Goal: Information Seeking & Learning: Find specific fact

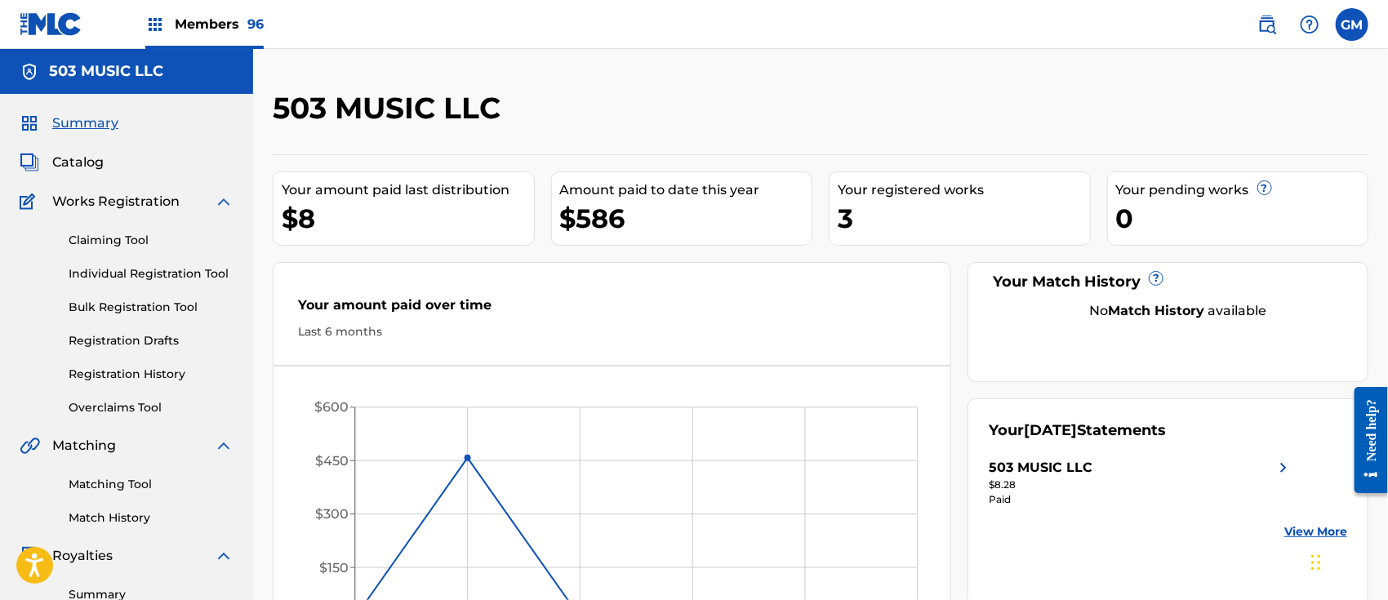
click at [1268, 20] on img at bounding box center [1268, 25] width 20 height 20
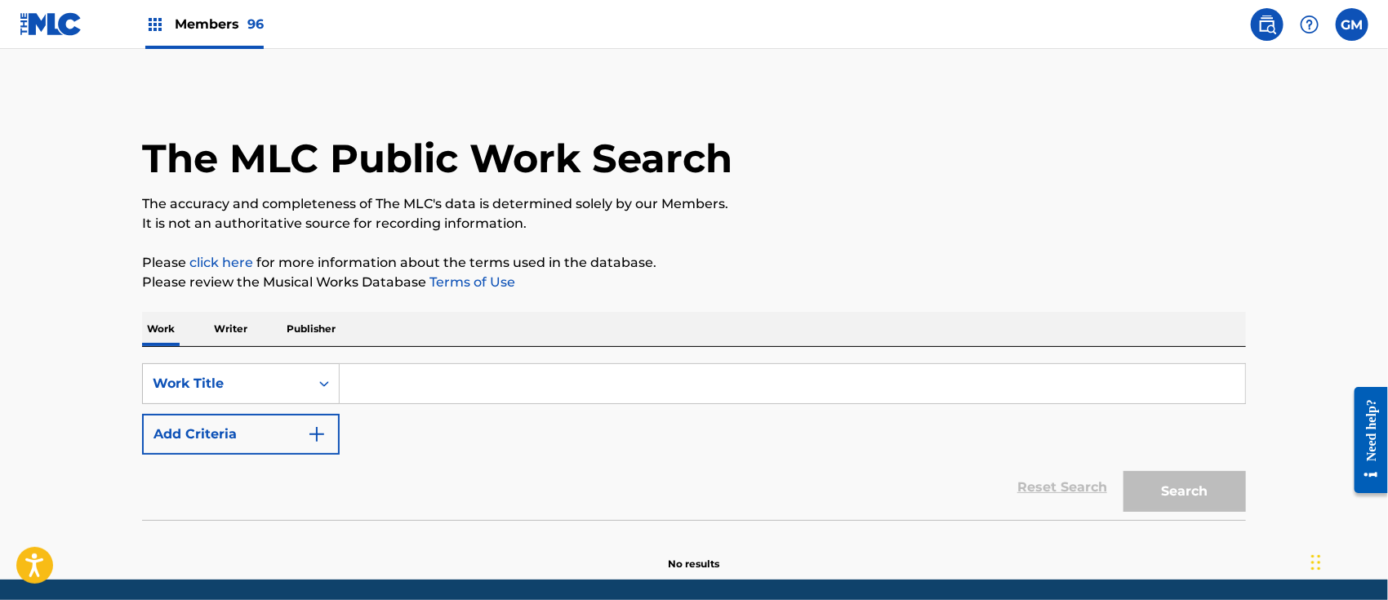
click at [405, 359] on div "SearchWithCriteria11a0eb79-0875-445f-a9d0-9e3f23d74e94 Work Title Add Criteria …" at bounding box center [694, 433] width 1104 height 173
click at [405, 375] on input "Search Form" at bounding box center [793, 383] width 906 height 39
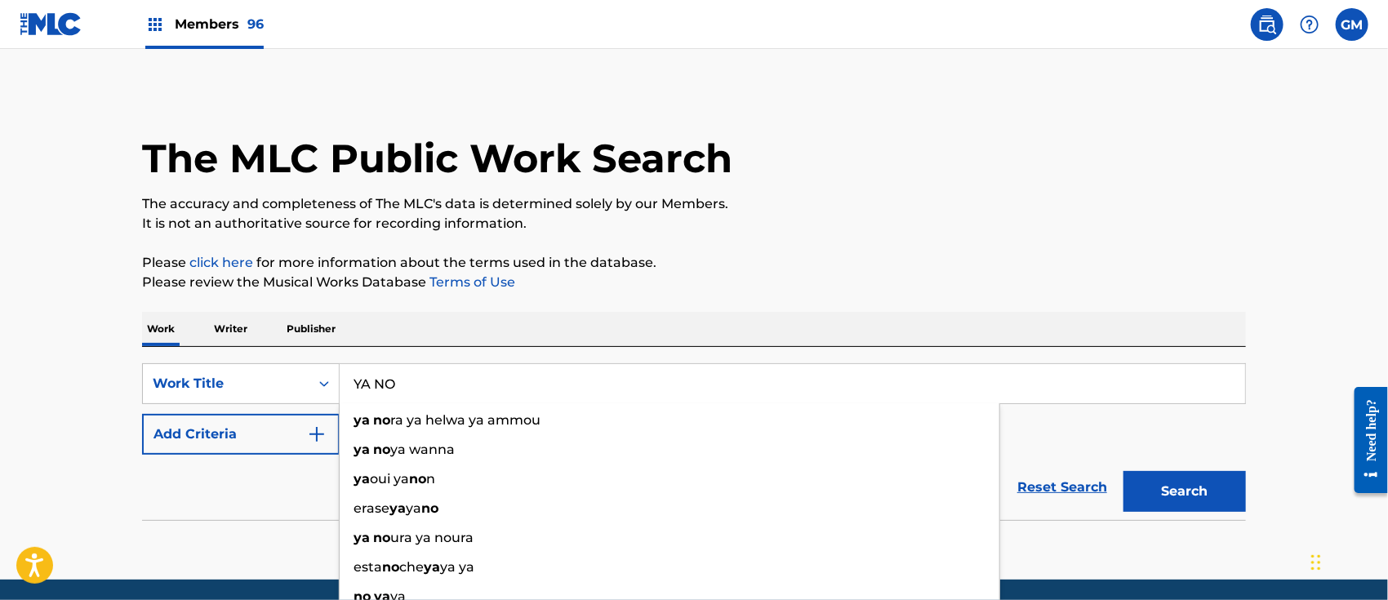
click at [1124, 471] on button "Search" at bounding box center [1185, 491] width 122 height 41
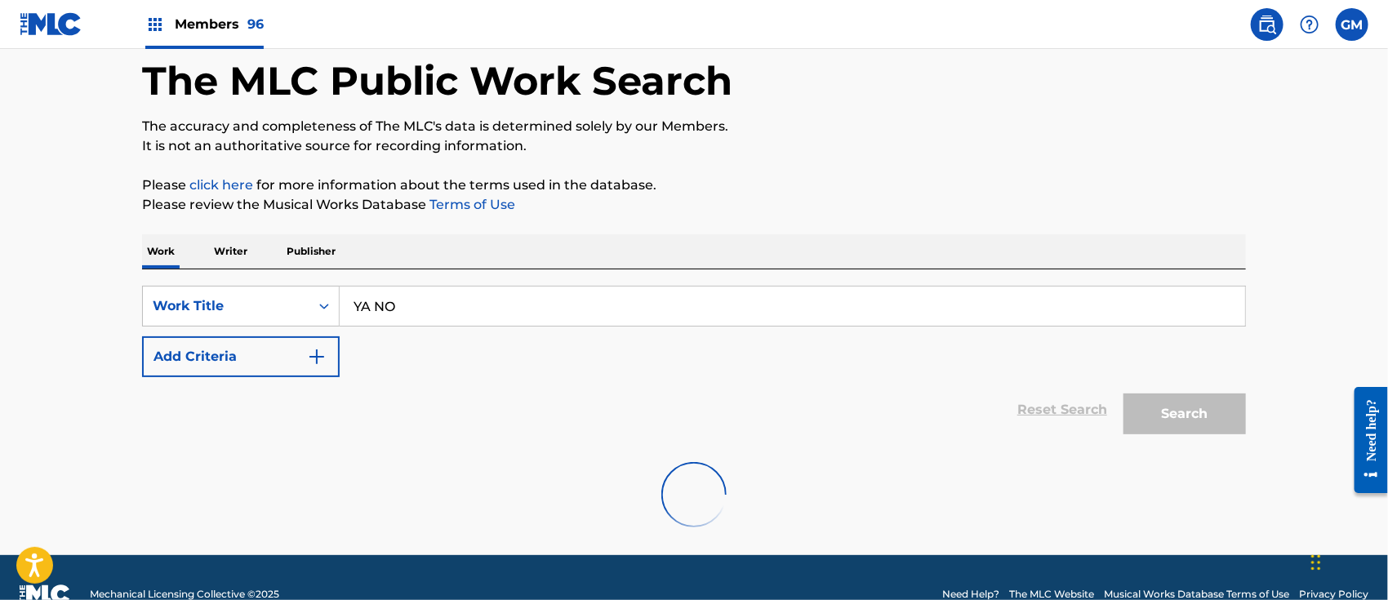
scroll to position [111, 0]
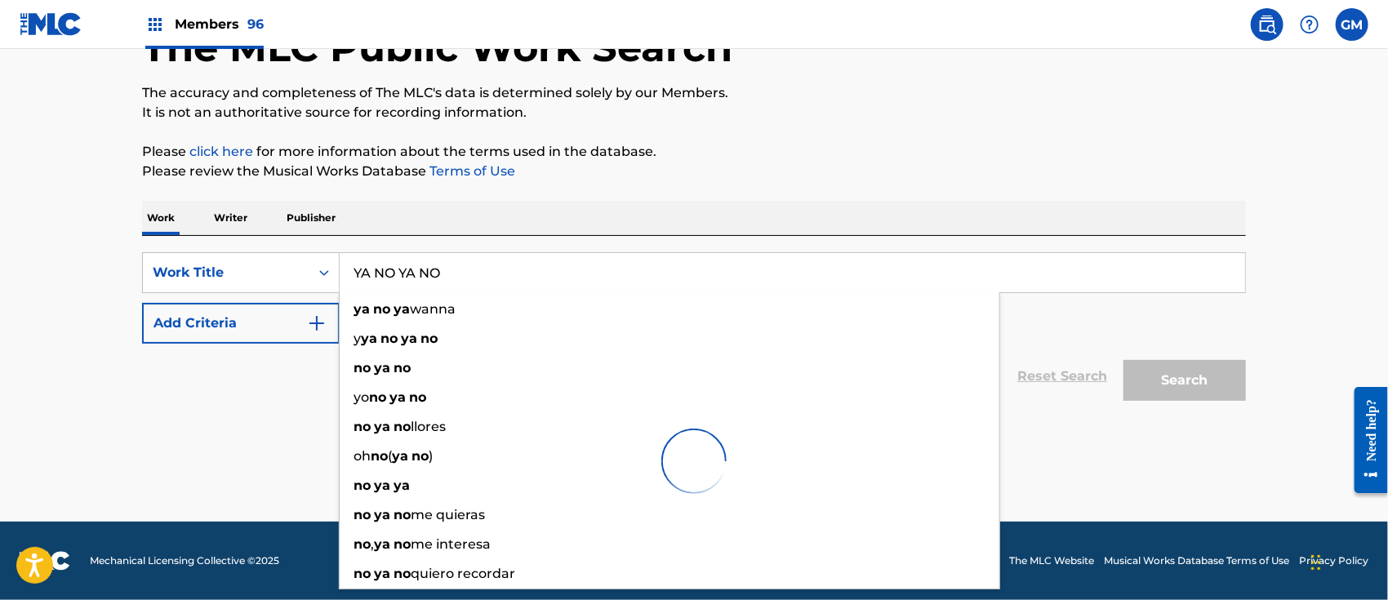
type input "YA NO YA NO"
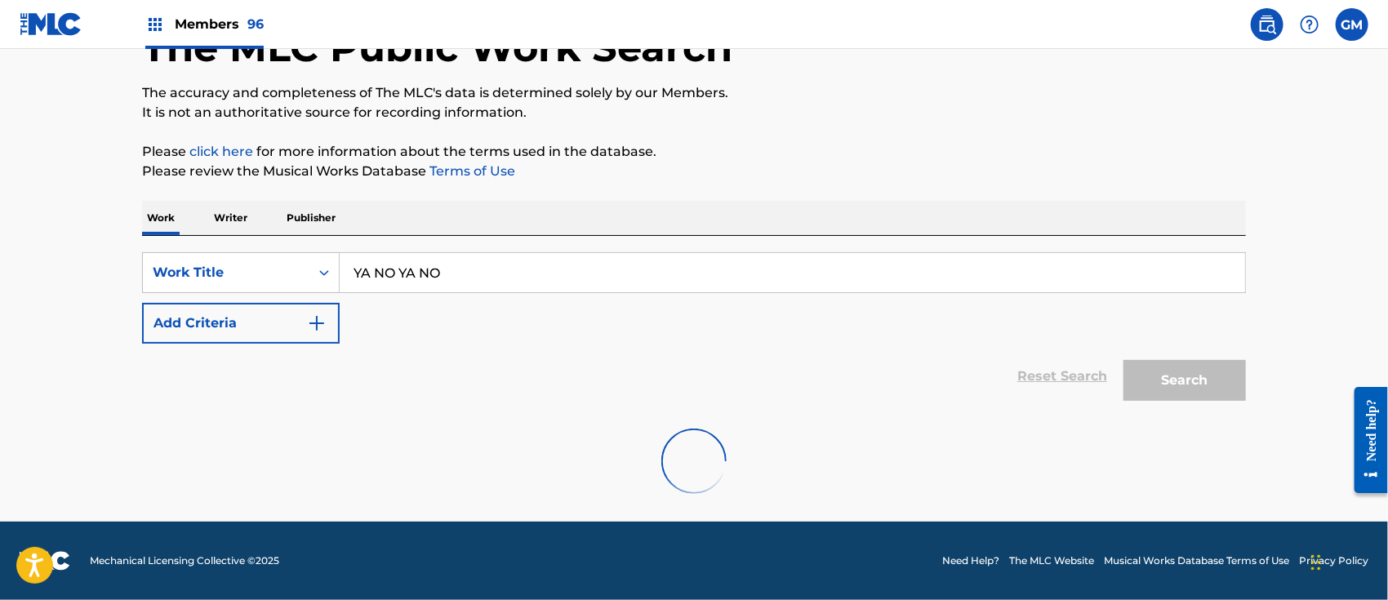
click at [660, 226] on div "Work Writer Publisher" at bounding box center [694, 218] width 1104 height 34
click at [216, 16] on span "Members 96" at bounding box center [219, 24] width 89 height 19
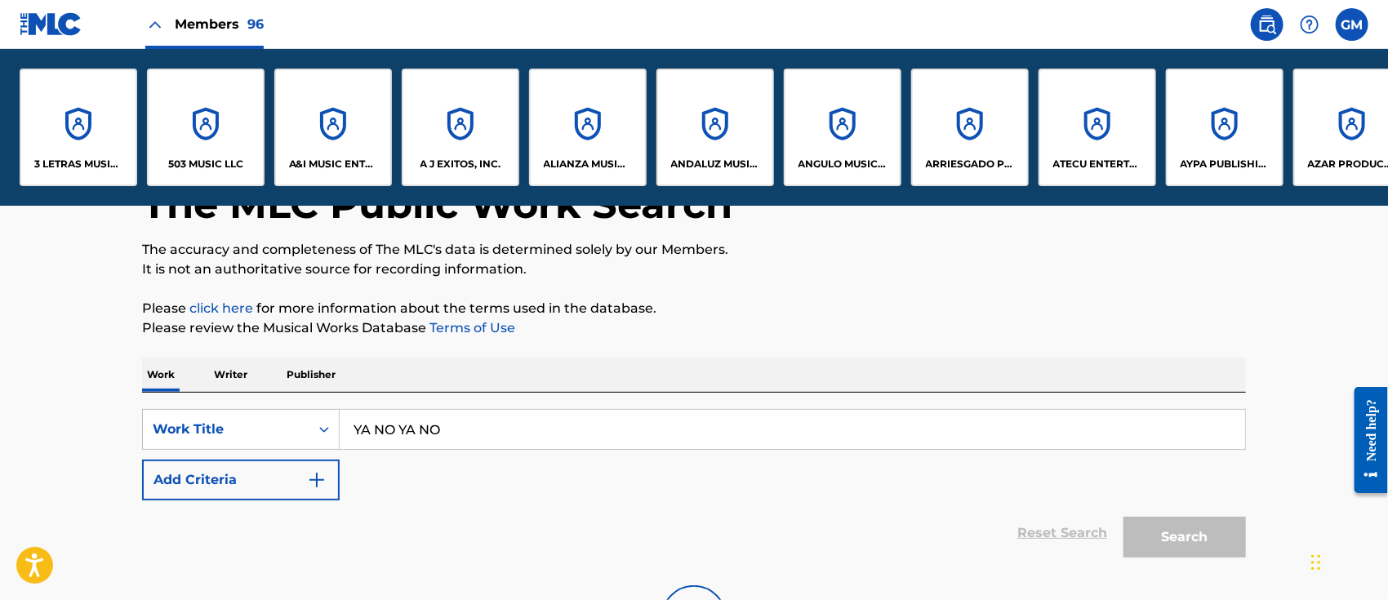
scroll to position [268, 0]
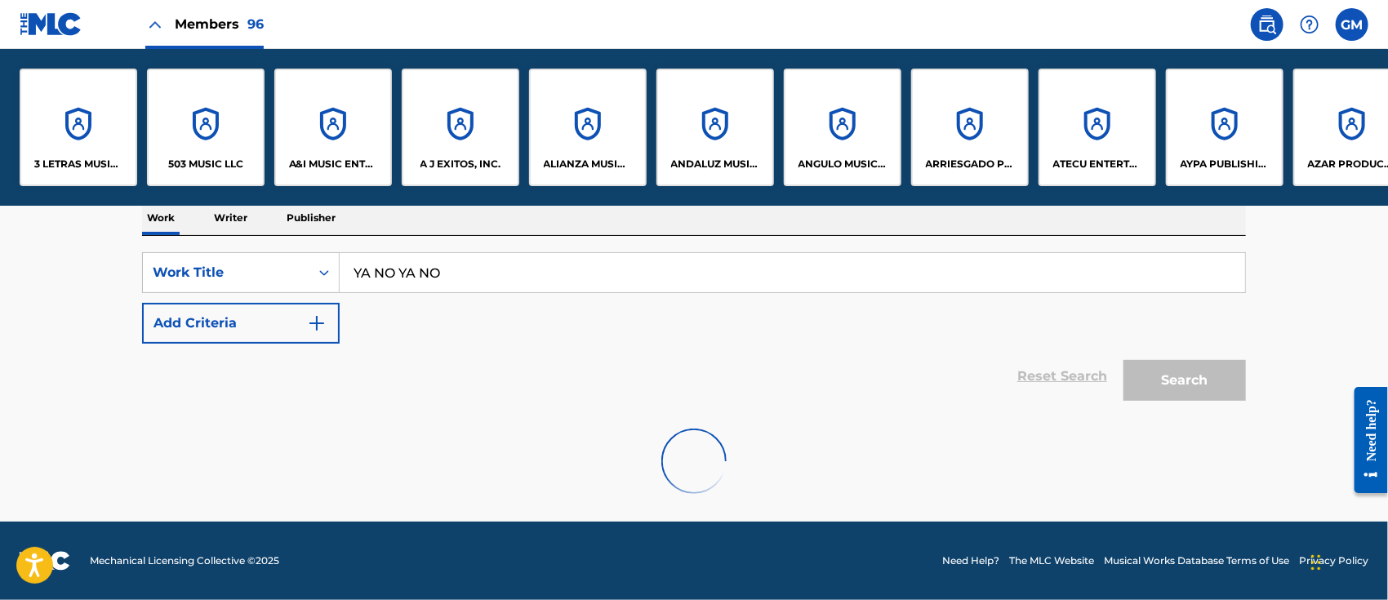
click at [205, 161] on p "503 MUSIC LLC" at bounding box center [205, 164] width 75 height 15
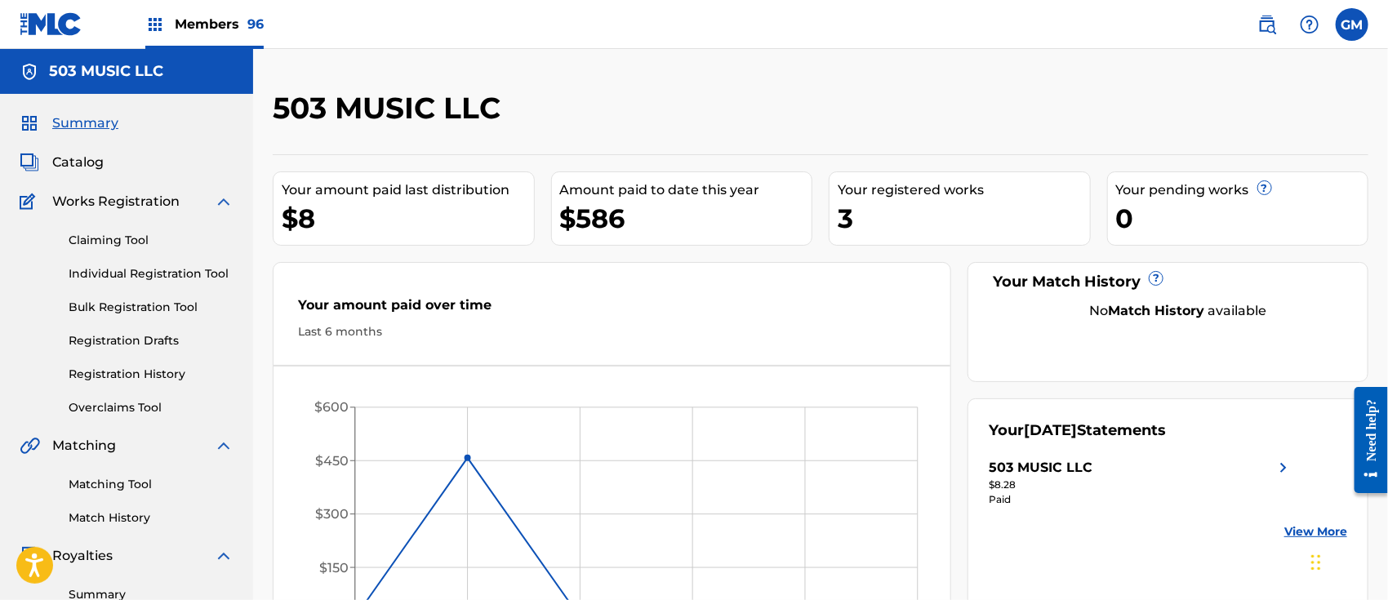
click at [1274, 26] on img at bounding box center [1268, 25] width 20 height 20
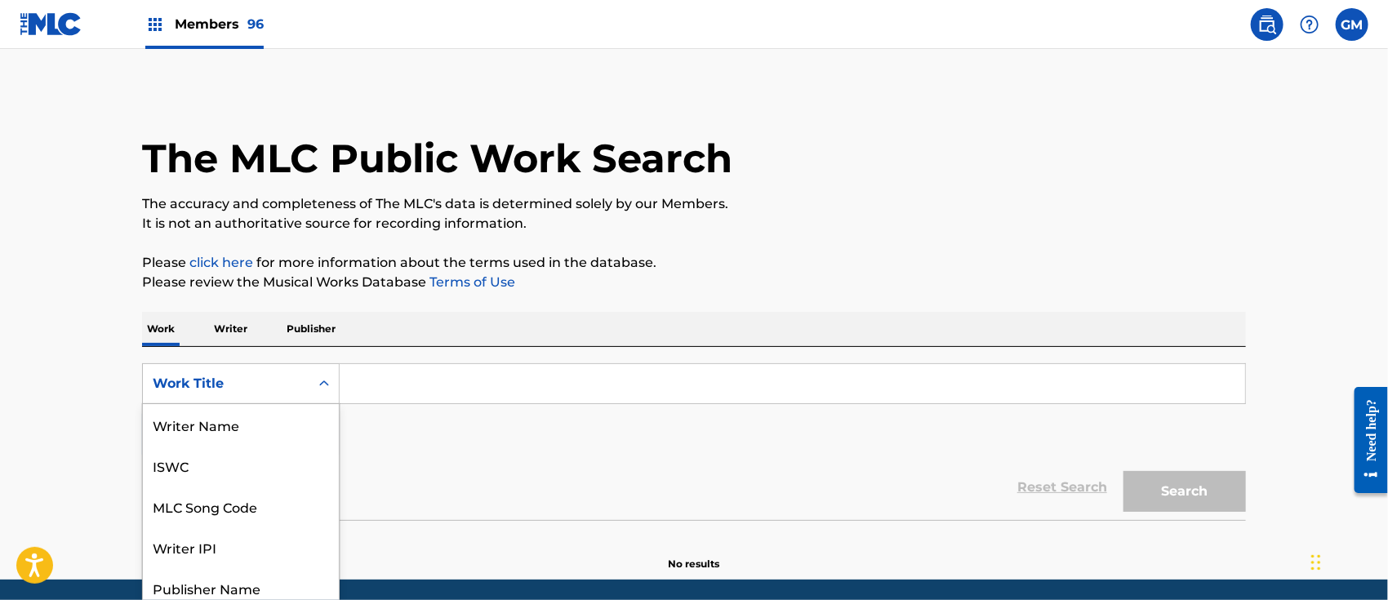
scroll to position [49, 0]
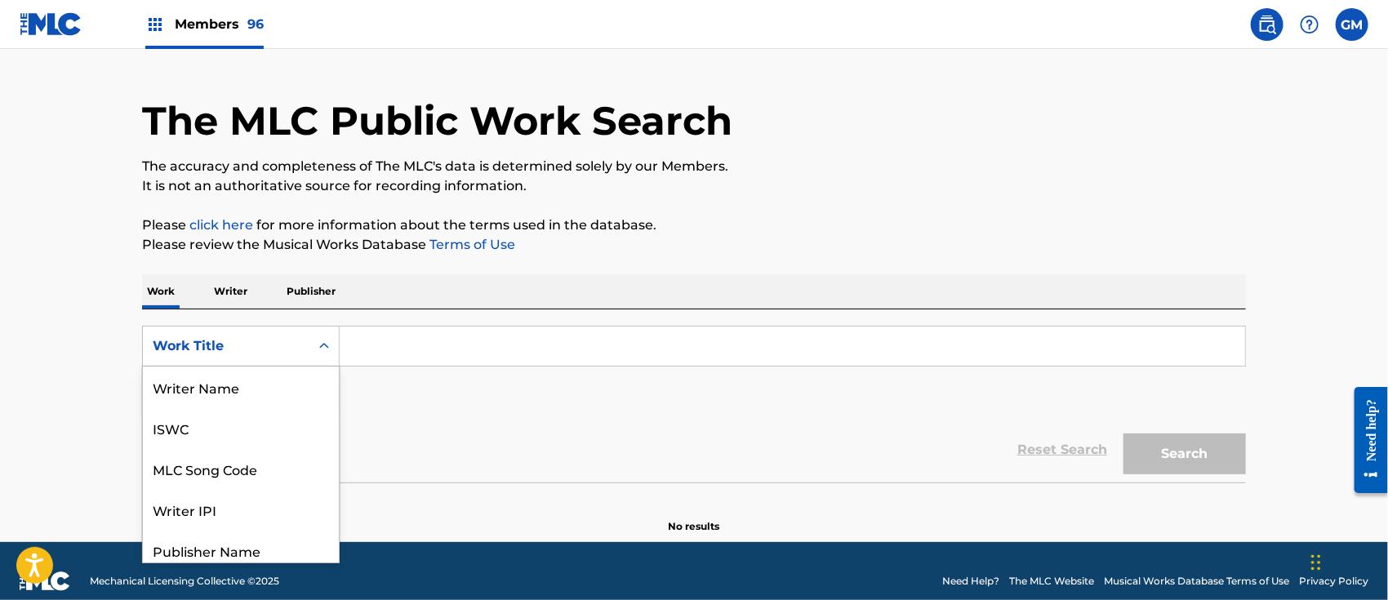
click at [327, 367] on div "8 results available. Use Up and Down to choose options, press Enter to select t…" at bounding box center [241, 346] width 198 height 41
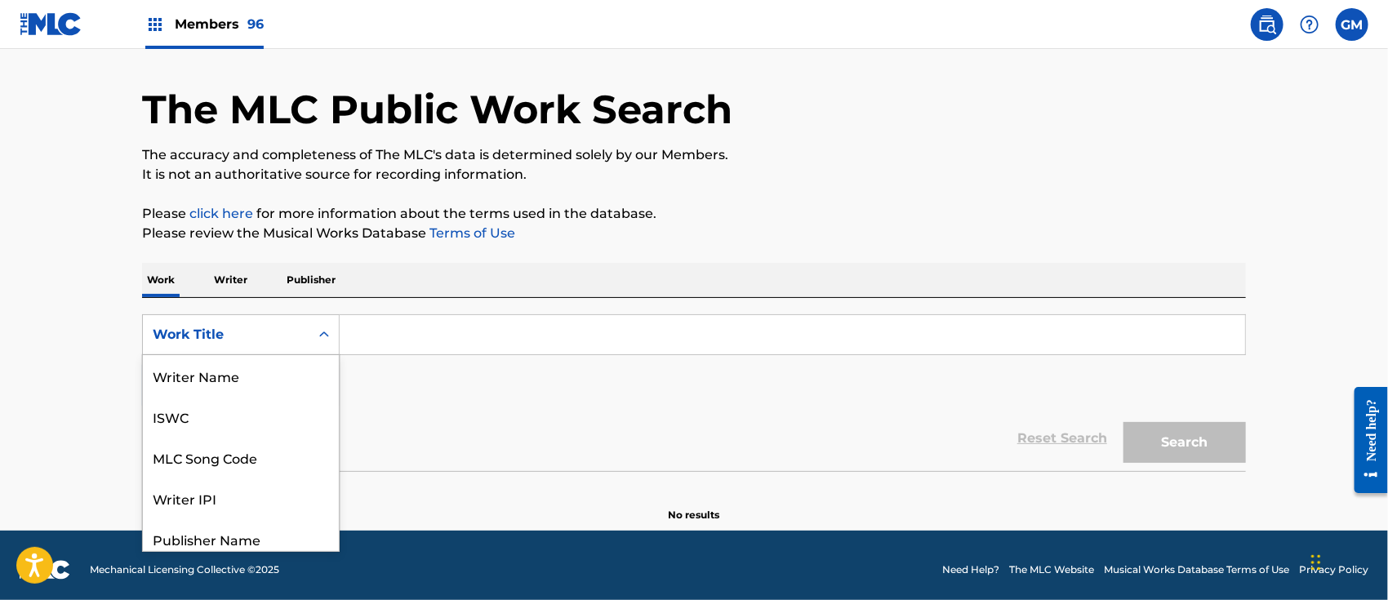
scroll to position [81, 0]
click at [390, 325] on input "Search Form" at bounding box center [793, 334] width 906 height 39
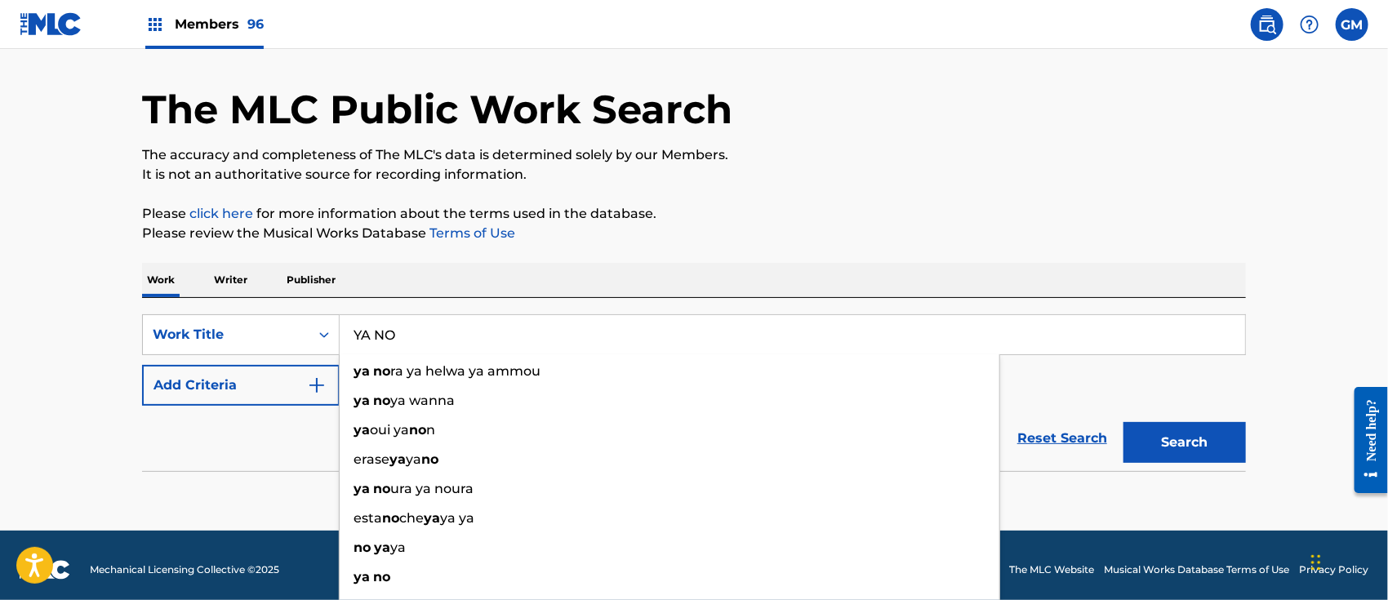
click at [1124, 422] on button "Search" at bounding box center [1185, 442] width 122 height 41
click at [392, 572] on div "ya no" at bounding box center [670, 577] width 660 height 29
type input "ya no"
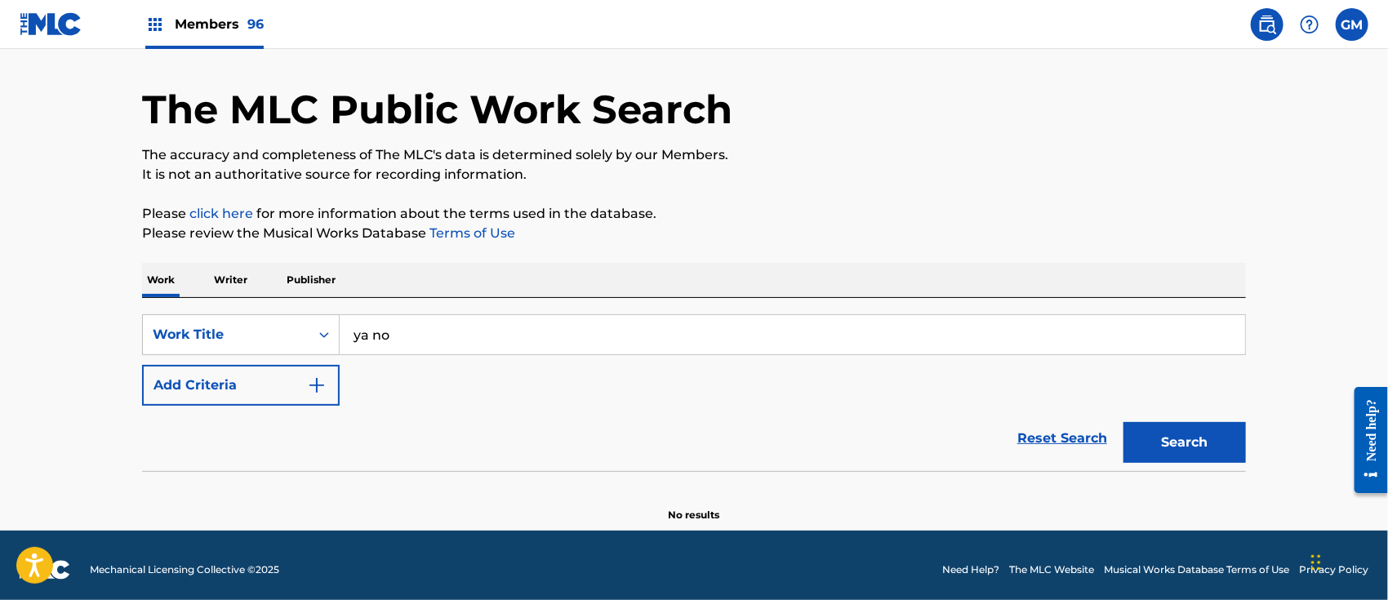
click at [1179, 435] on button "Search" at bounding box center [1185, 442] width 122 height 41
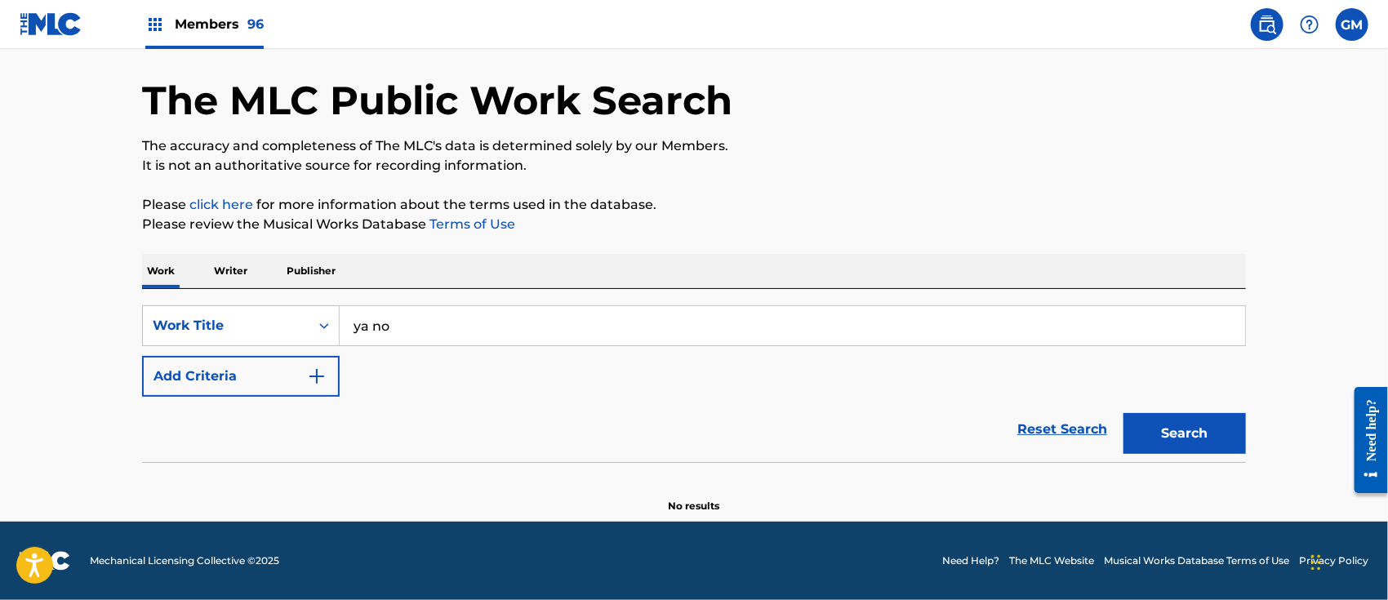
scroll to position [58, 0]
click at [1350, 20] on label at bounding box center [1352, 24] width 33 height 33
click at [1352, 24] on input "GM [PERSON_NAME] [PERSON_NAME][EMAIL_ADDRESS][DOMAIN_NAME] Notification Prefere…" at bounding box center [1352, 24] width 0 height 0
click at [1195, 231] on p "Log out" at bounding box center [1194, 231] width 38 height 15
click at [1352, 24] on input "GM [PERSON_NAME] [PERSON_NAME][EMAIL_ADDRESS][DOMAIN_NAME] Notification Prefere…" at bounding box center [1352, 24] width 0 height 0
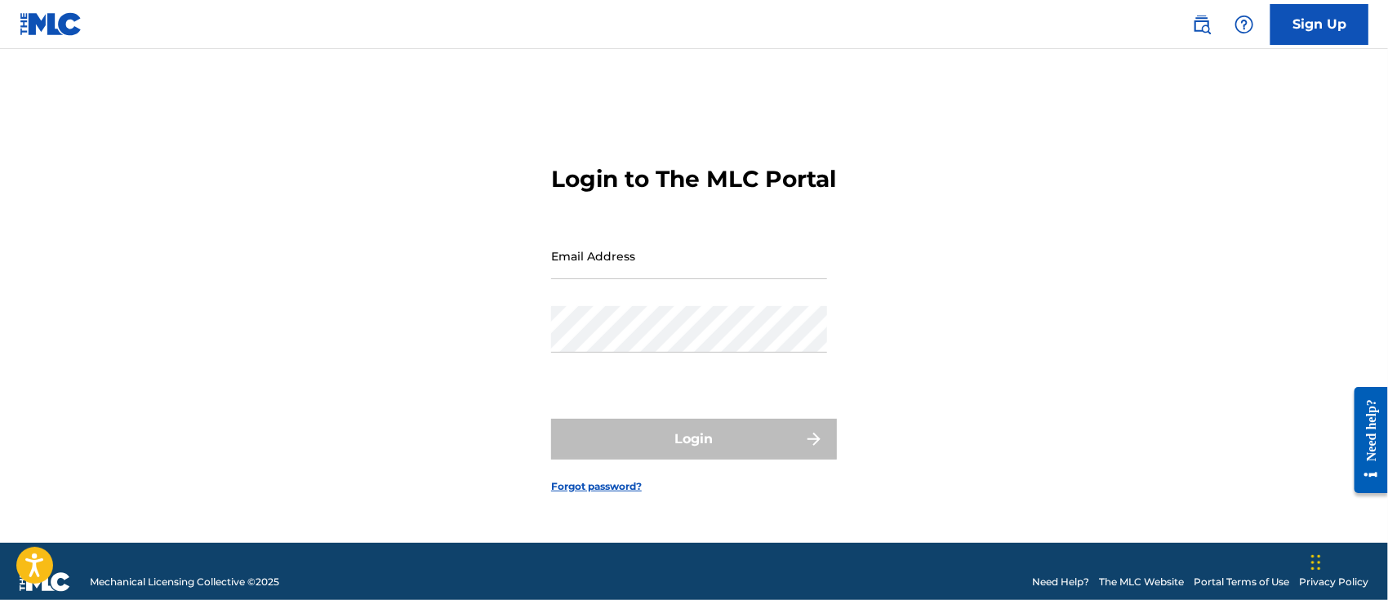
type input "[PERSON_NAME][EMAIL_ADDRESS][DOMAIN_NAME]"
